Goal: Obtain resource: Download file/media

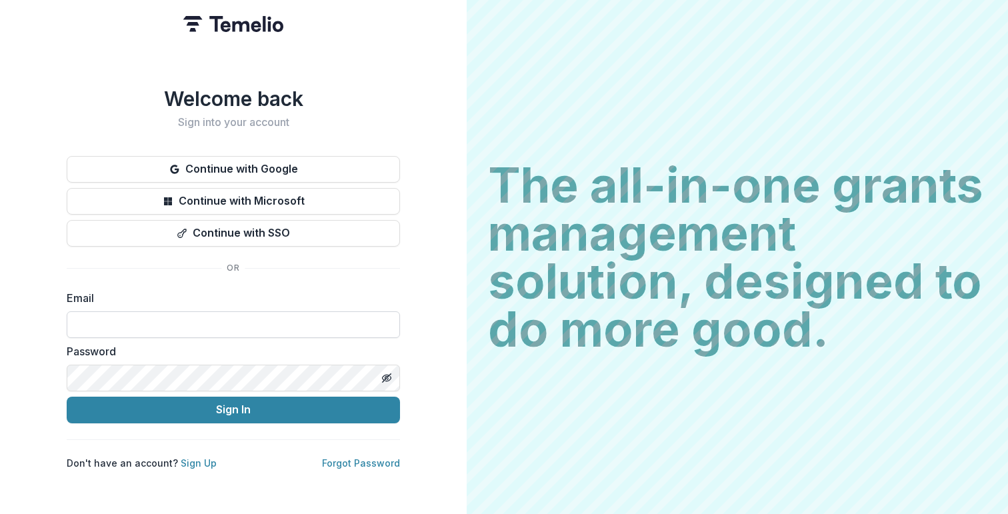
click at [221, 311] on input at bounding box center [233, 324] width 333 height 27
type input "**********"
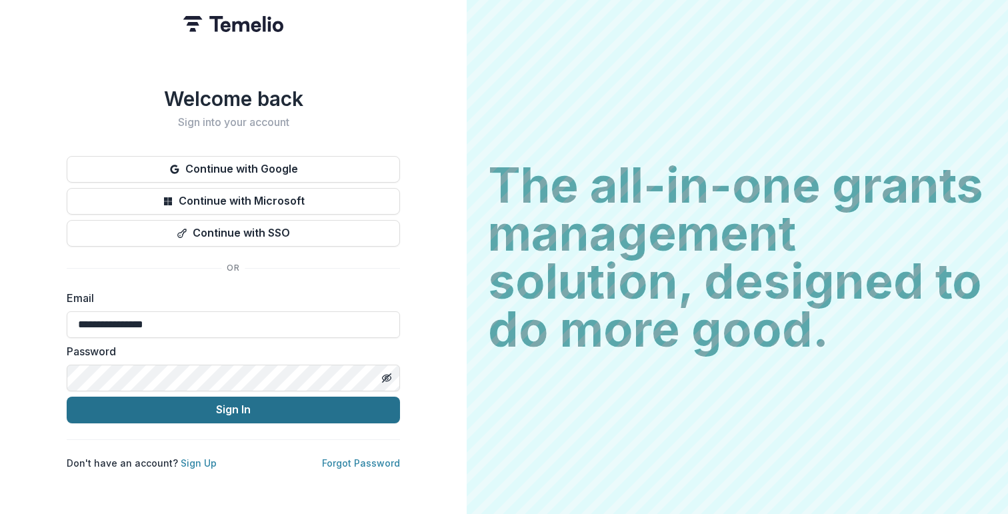
click at [197, 413] on button "Sign In" at bounding box center [233, 410] width 333 height 27
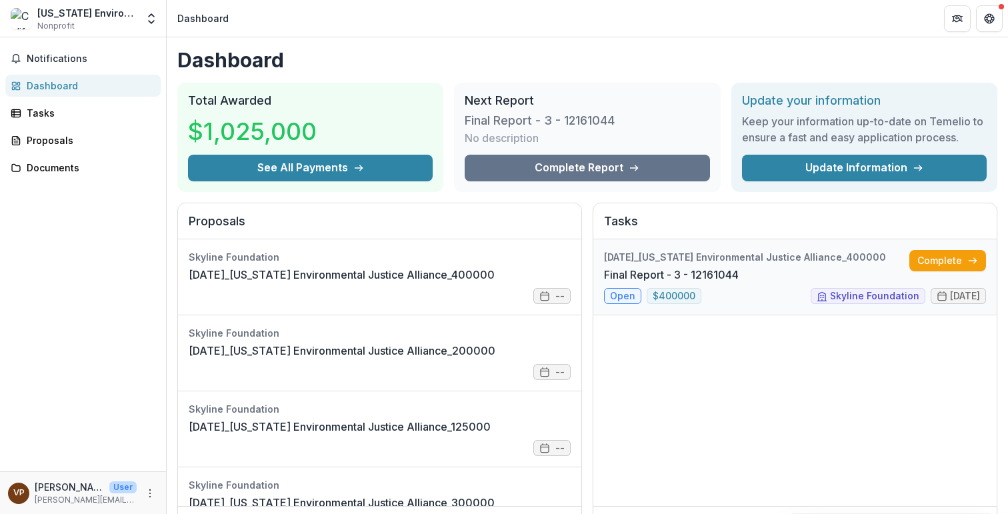
click at [719, 271] on link "Final Report - 3 - 12161044" at bounding box center [671, 275] width 135 height 16
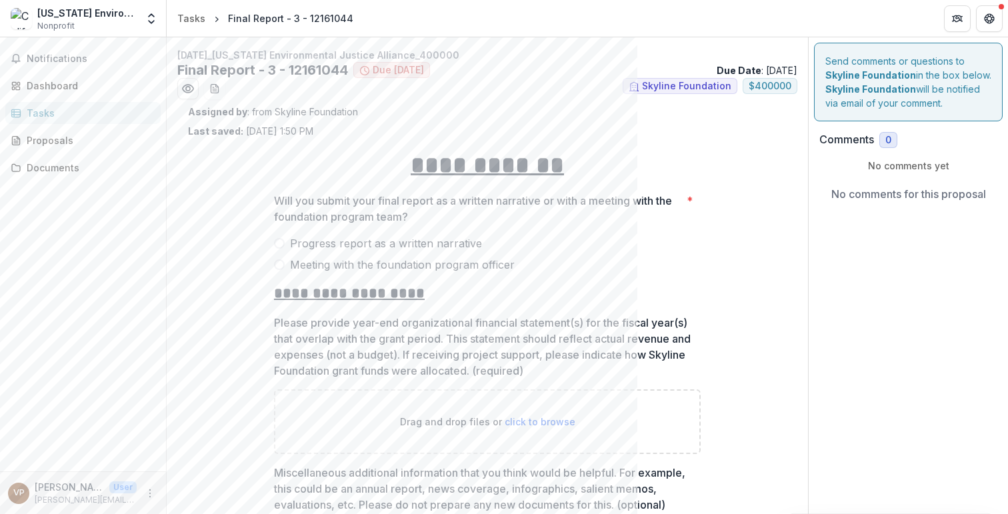
scroll to position [22, 0]
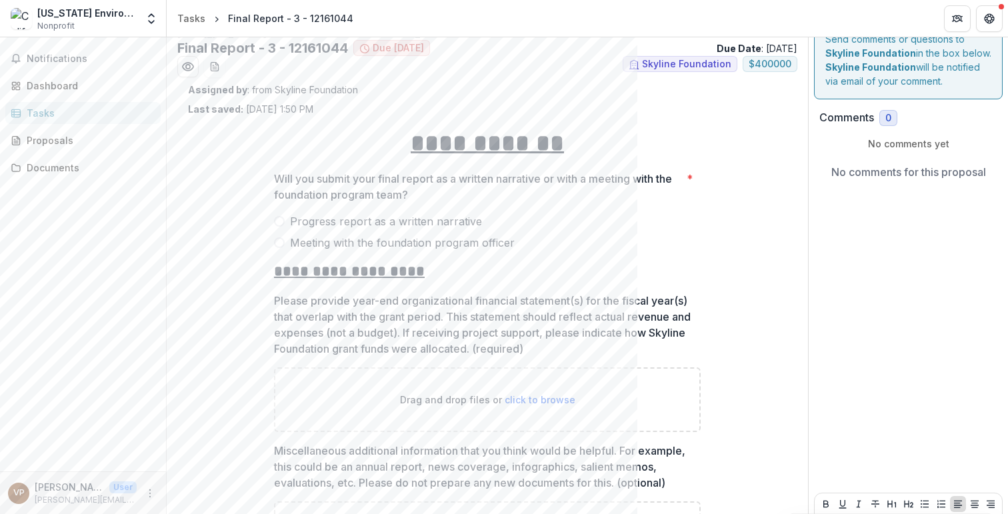
click at [278, 220] on span at bounding box center [279, 221] width 11 height 11
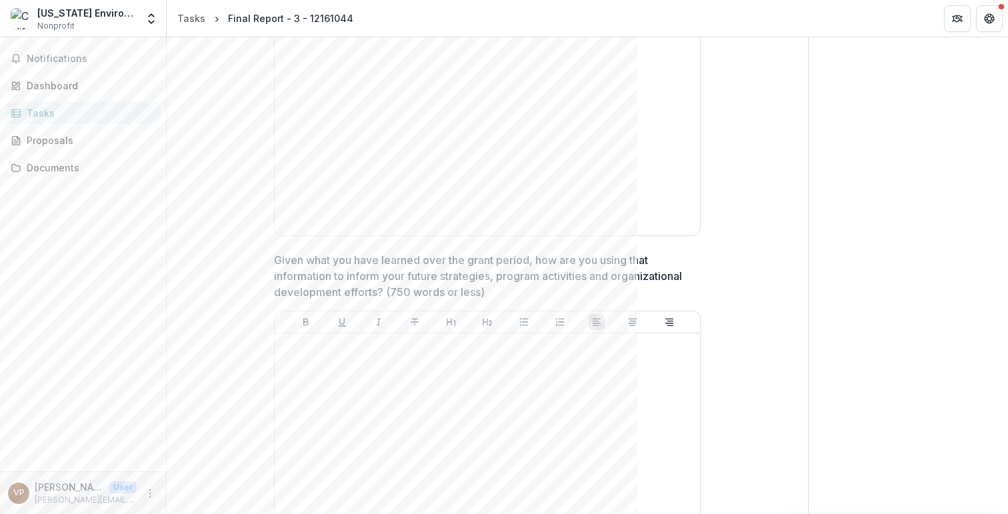
scroll to position [0, 0]
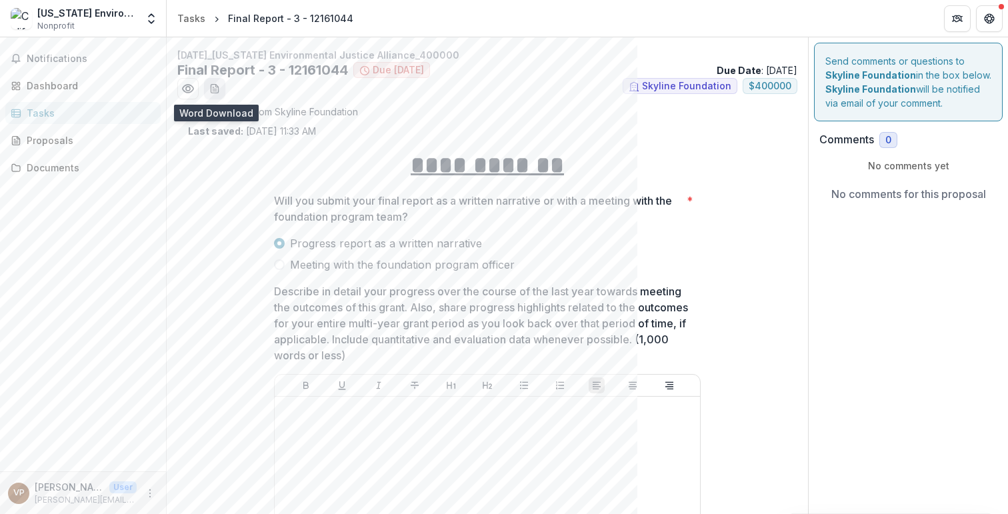
click at [212, 95] on button "download-word-button" at bounding box center [214, 88] width 21 height 21
click at [186, 89] on circle "Preview 222b4e61-f210-4fd2-99bb-2ac87e6c26ec.pdf" at bounding box center [188, 89] width 4 height 4
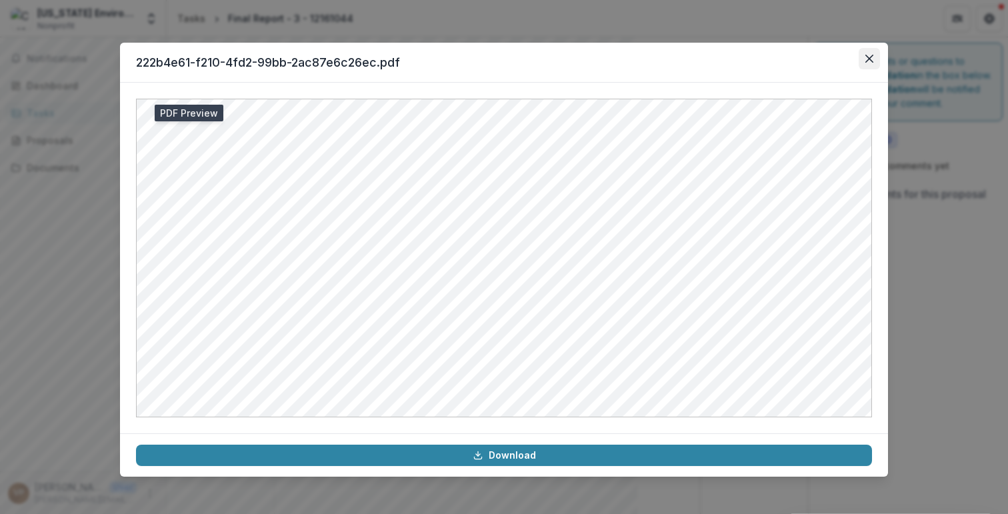
click at [866, 59] on icon "Close" at bounding box center [869, 59] width 8 height 8
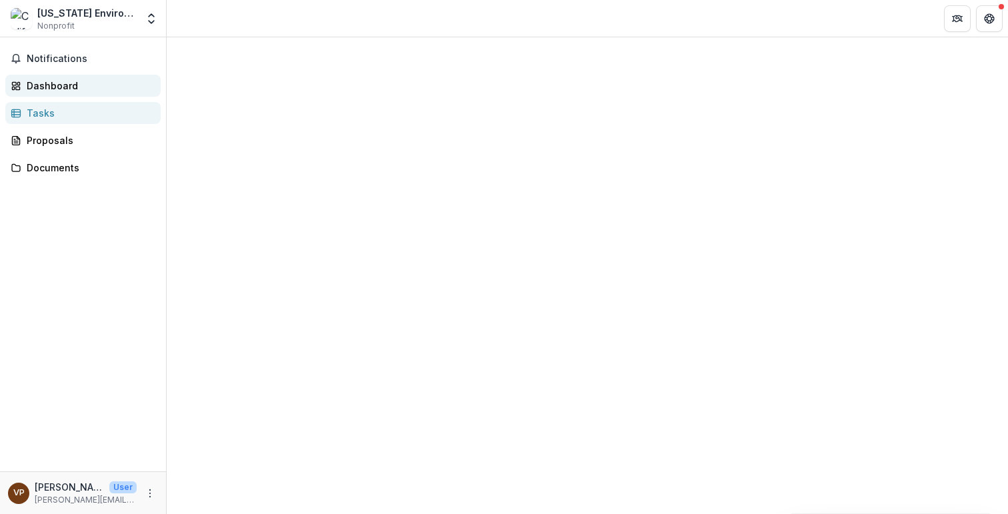
click at [72, 91] on div "Dashboard" at bounding box center [88, 86] width 123 height 14
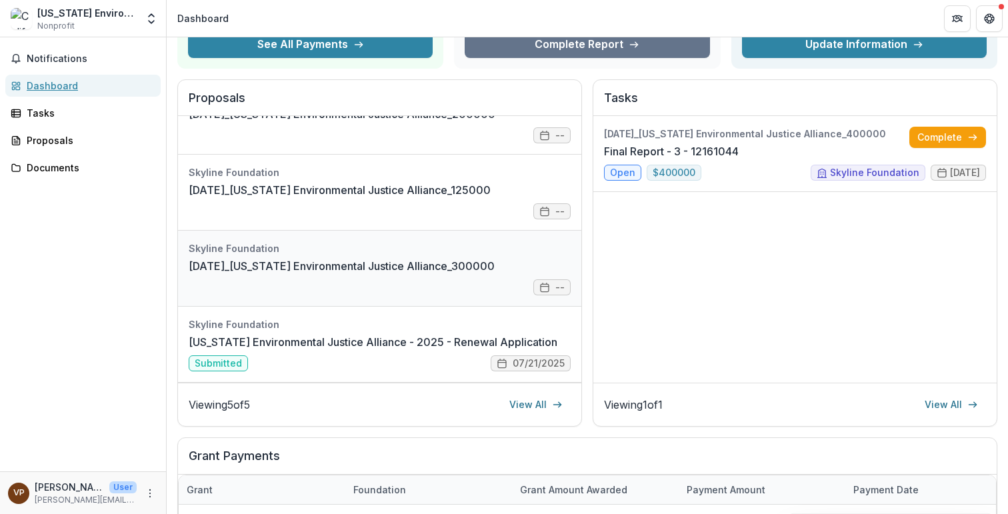
scroll to position [127, 0]
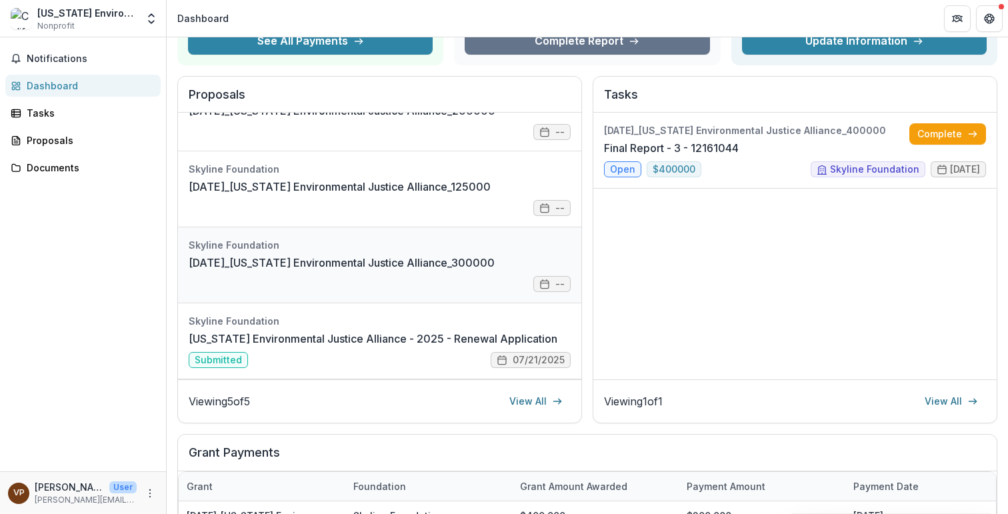
click at [363, 269] on link "12-04-2020_California Environmental Justice Alliance_300000" at bounding box center [342, 263] width 306 height 16
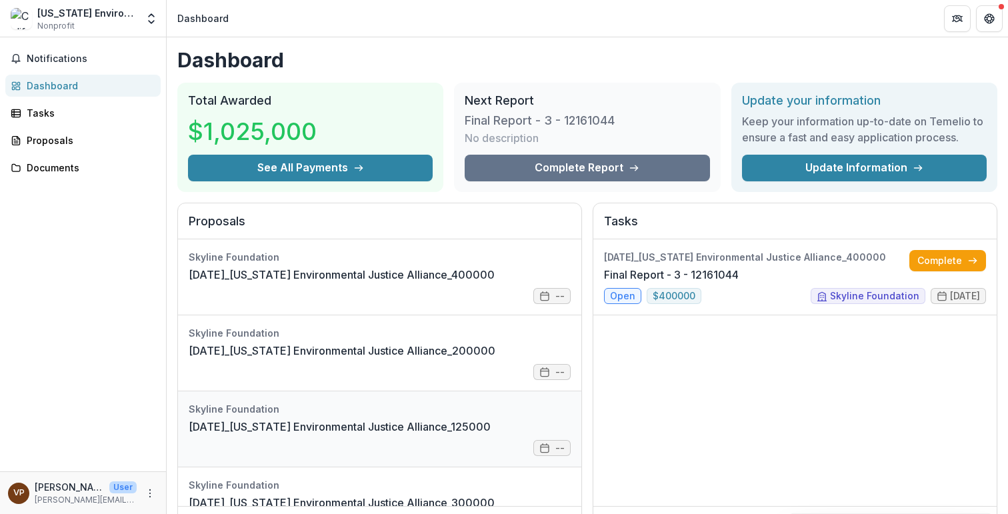
scroll to position [113, 0]
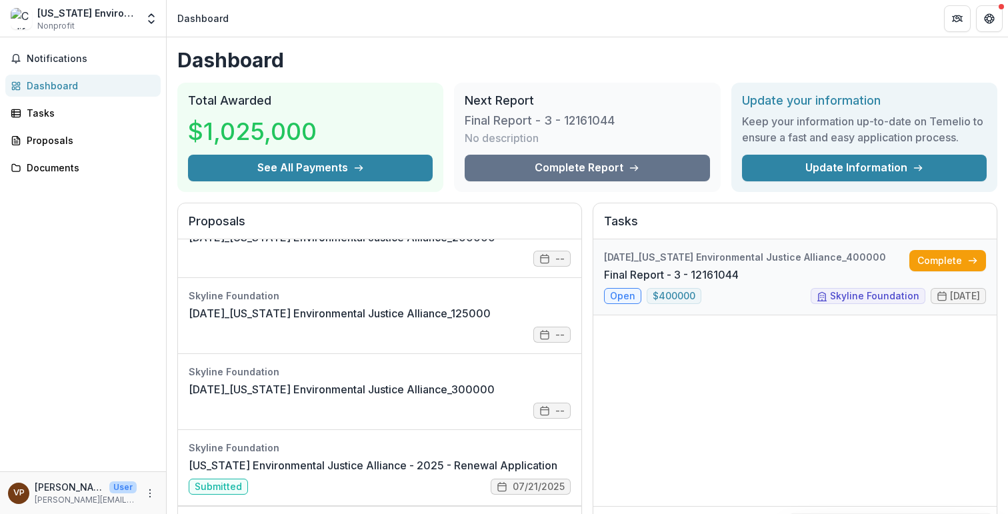
click at [621, 283] on link "Final Report - 3 - 12161044" at bounding box center [671, 275] width 135 height 16
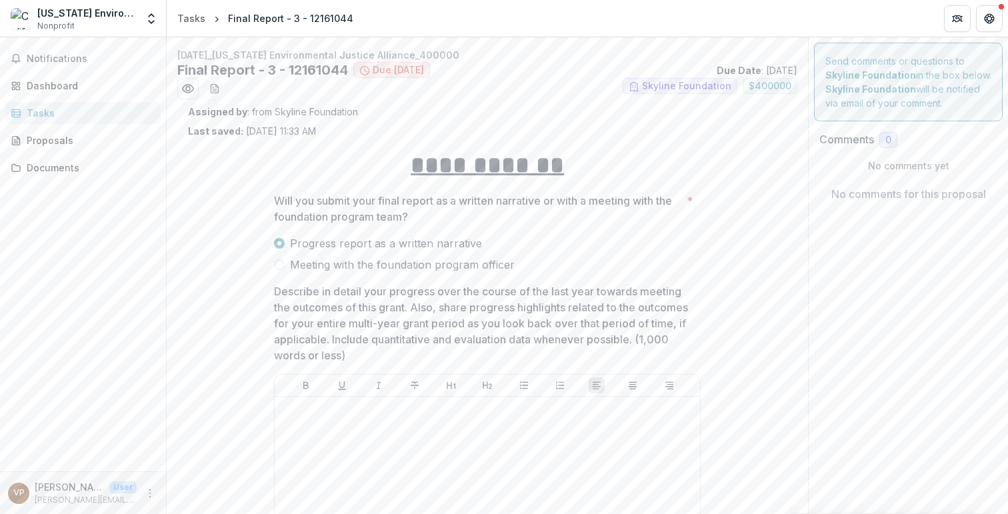
scroll to position [7, 0]
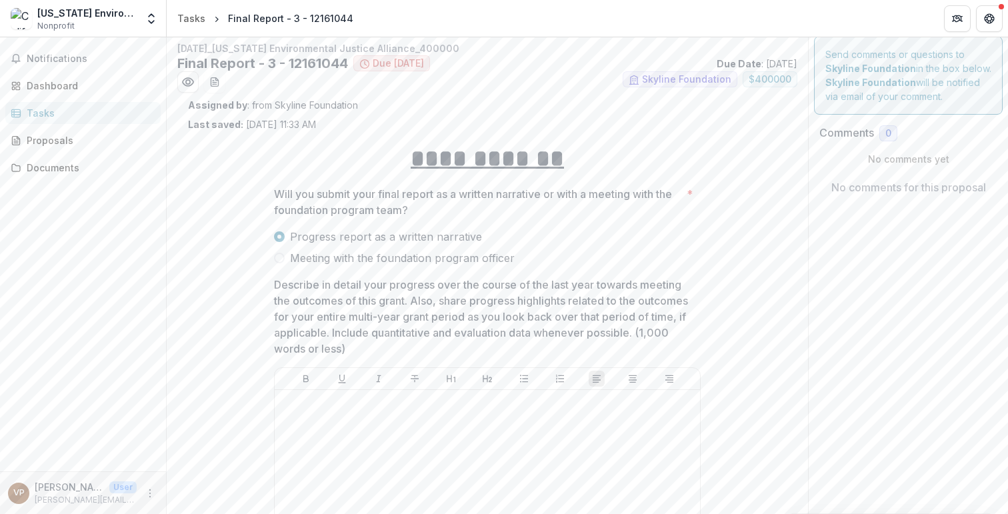
click at [279, 255] on span at bounding box center [279, 258] width 11 height 11
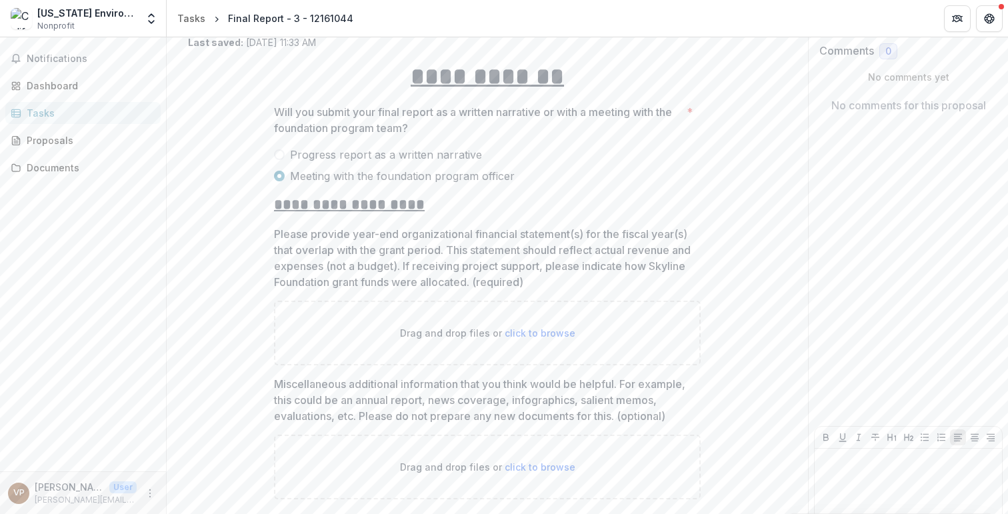
scroll to position [73, 0]
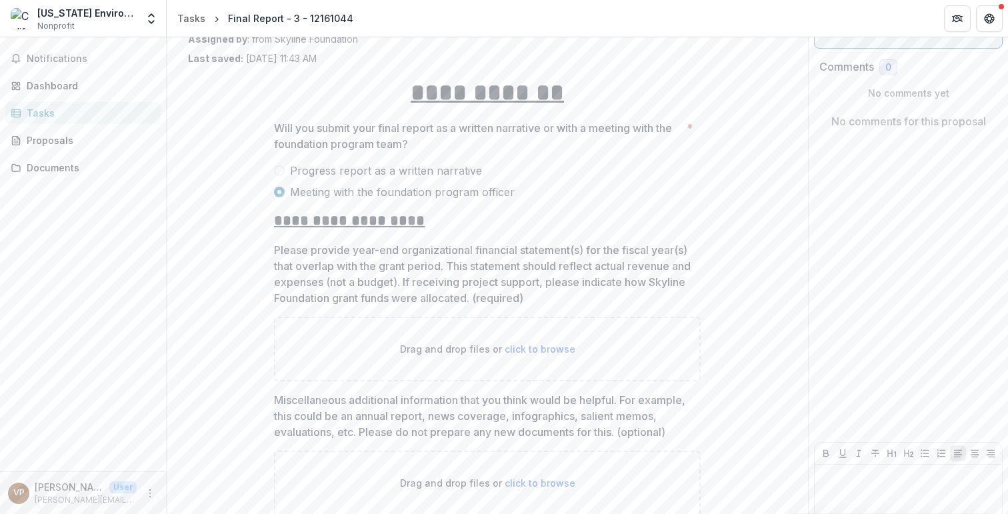
click at [279, 171] on span at bounding box center [279, 170] width 11 height 11
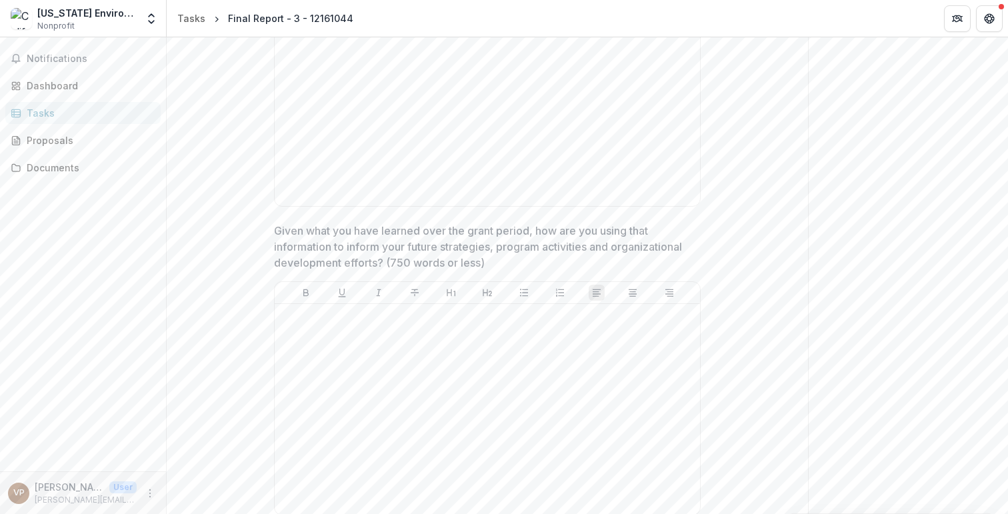
scroll to position [0, 0]
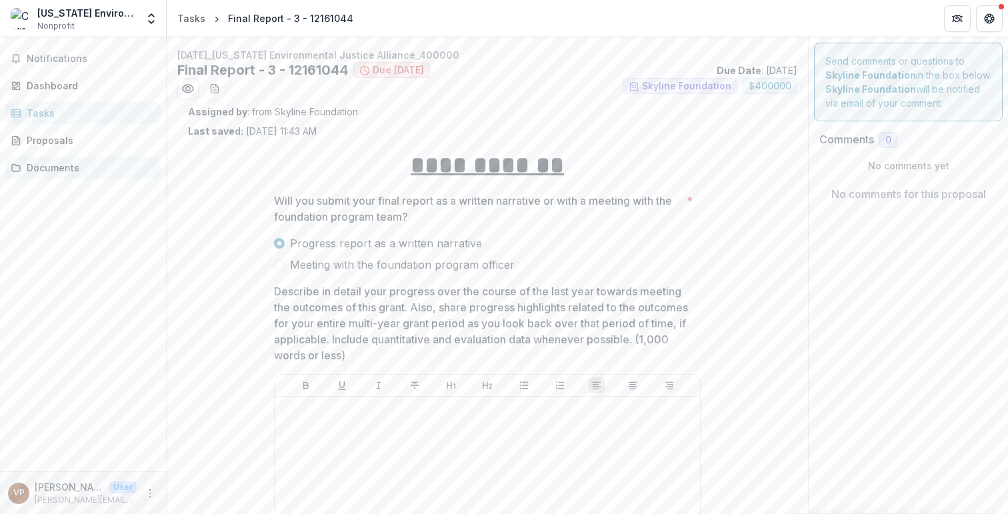
click at [65, 175] on link "Documents" at bounding box center [82, 168] width 155 height 22
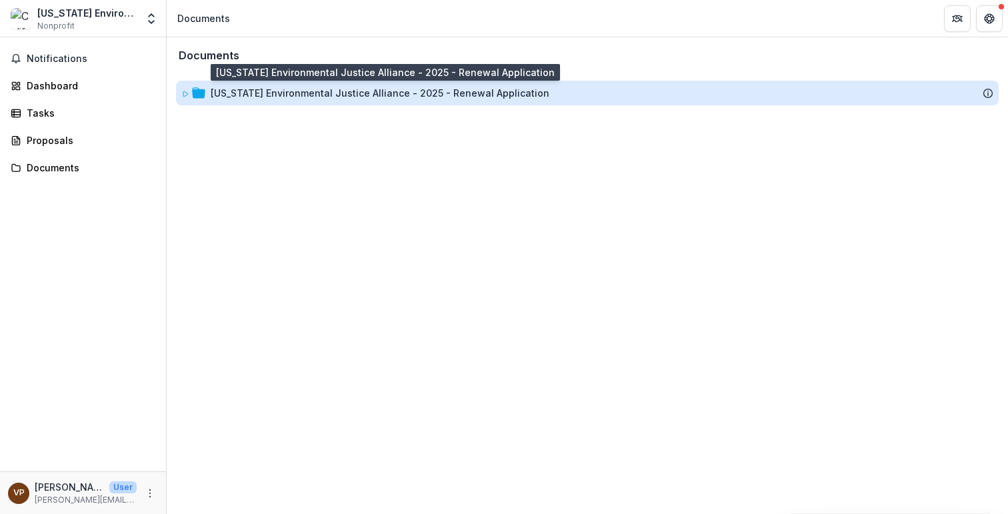
click at [228, 97] on div "[US_STATE] Environmental Justice Alliance - 2025 - Renewal Application" at bounding box center [380, 93] width 339 height 14
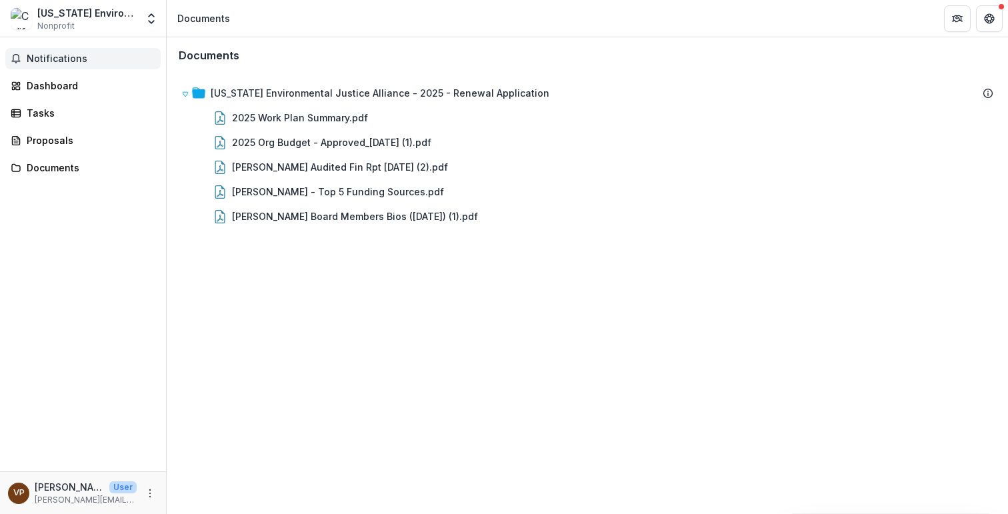
click at [85, 59] on span "Notifications" at bounding box center [91, 58] width 129 height 11
click at [68, 219] on div "Notifications Unread 0 Archived You don't have any unread notifications We'll n…" at bounding box center [83, 254] width 166 height 434
